Goal: Navigation & Orientation: Find specific page/section

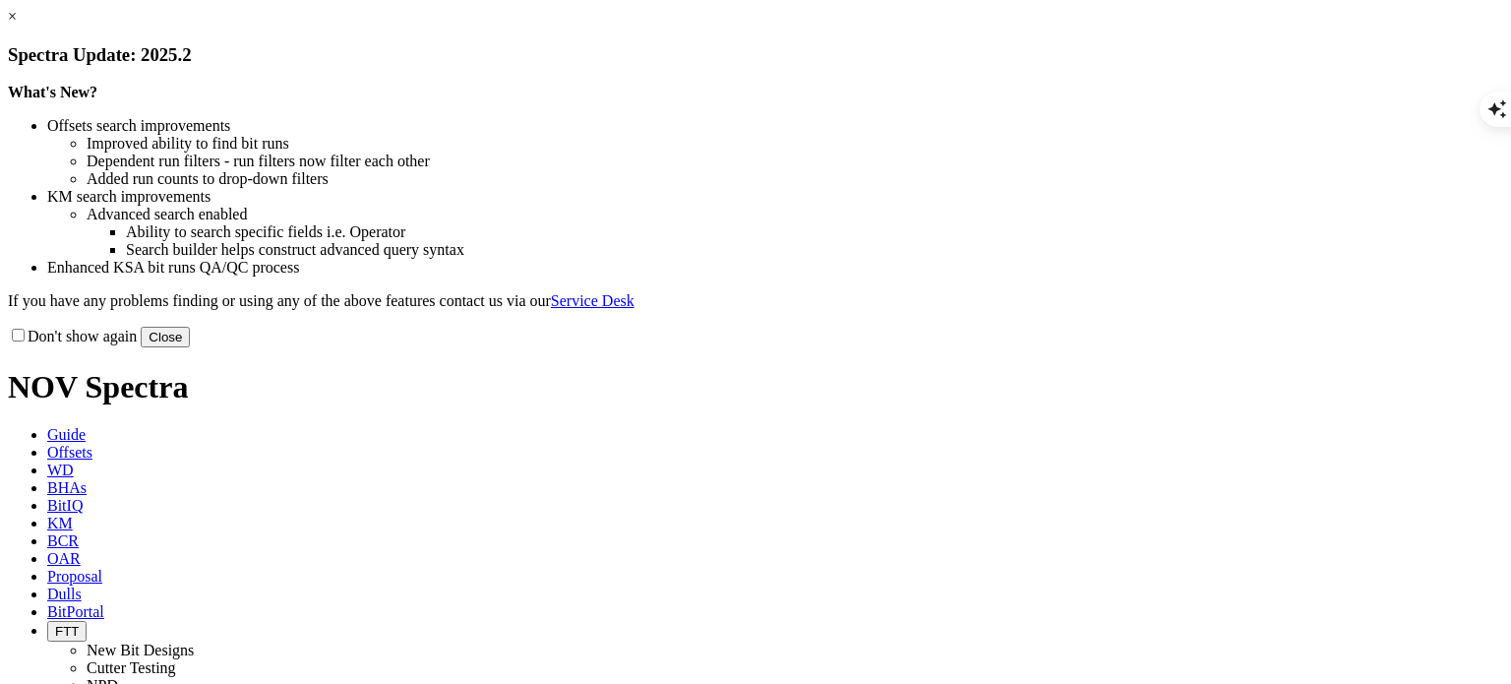
scroll to position [2184, 0]
